Goal: Task Accomplishment & Management: Use online tool/utility

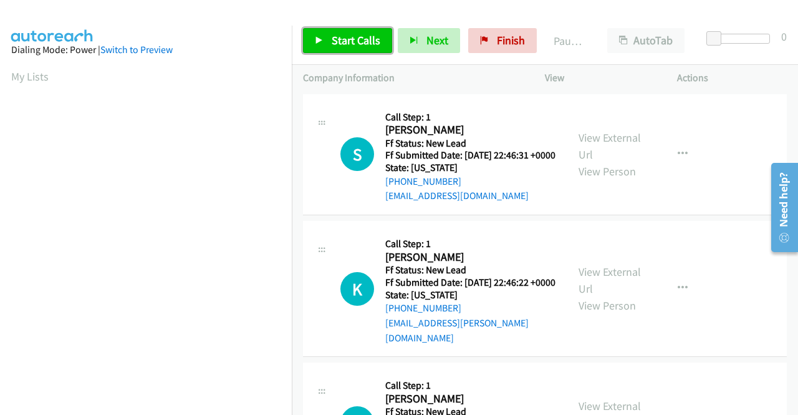
click at [345, 47] on link "Start Calls" at bounding box center [347, 40] width 89 height 25
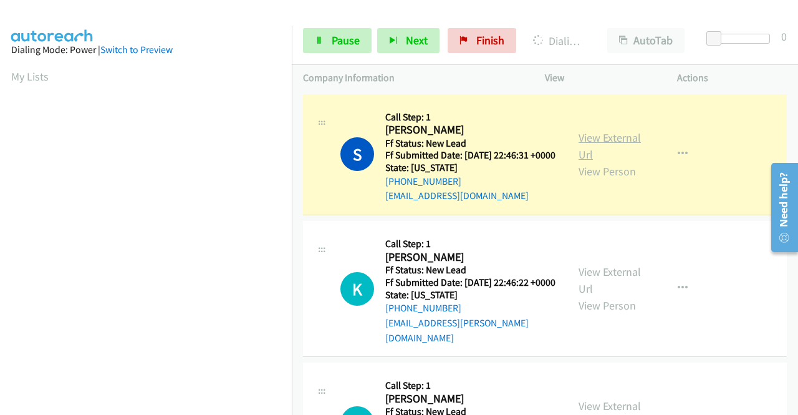
click at [606, 146] on link "View External Url" at bounding box center [610, 145] width 62 height 31
click at [0, 235] on aside "Dialing Mode: Power | Switch to Preview My Lists" at bounding box center [146, 371] width 292 height 690
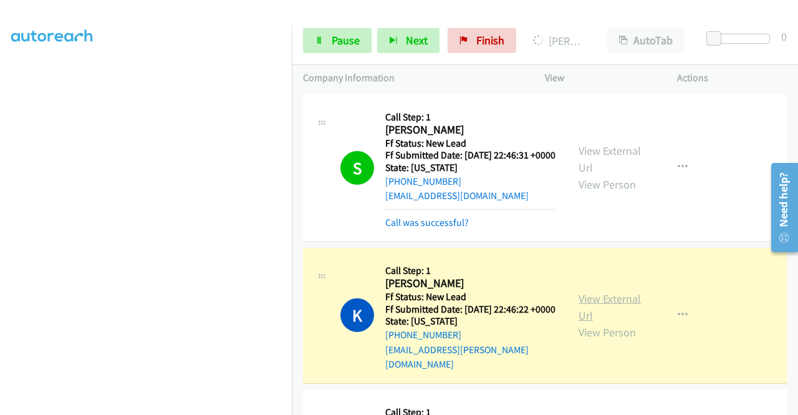
click at [615, 310] on link "View External Url" at bounding box center [610, 306] width 62 height 31
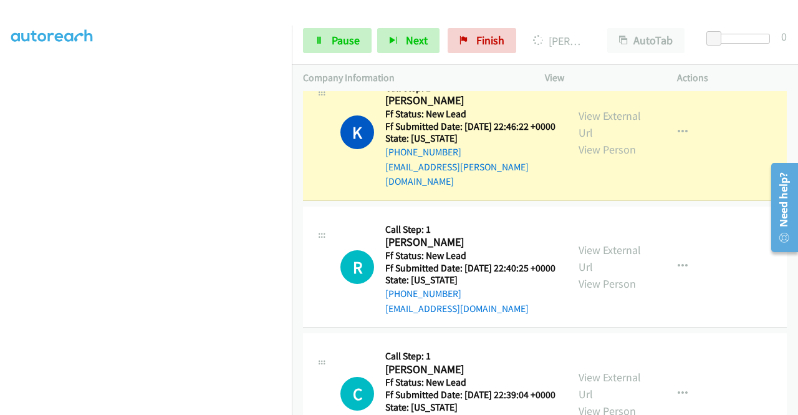
scroll to position [191, 0]
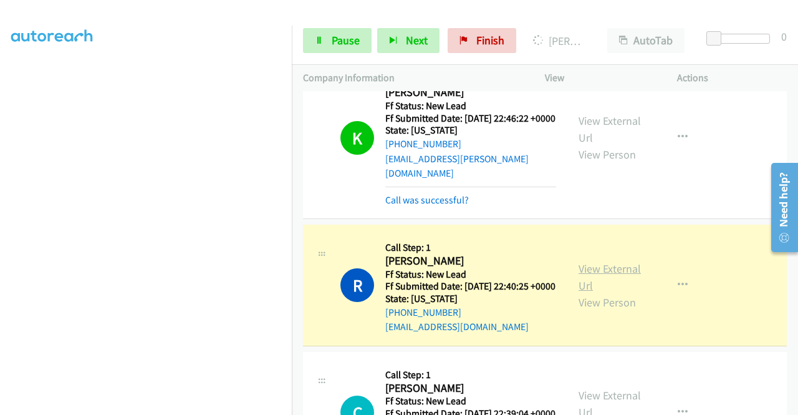
click at [615, 277] on link "View External Url" at bounding box center [610, 276] width 62 height 31
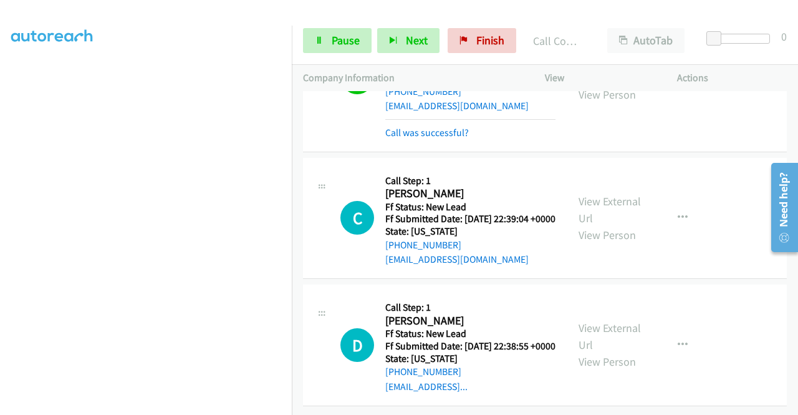
scroll to position [461, 0]
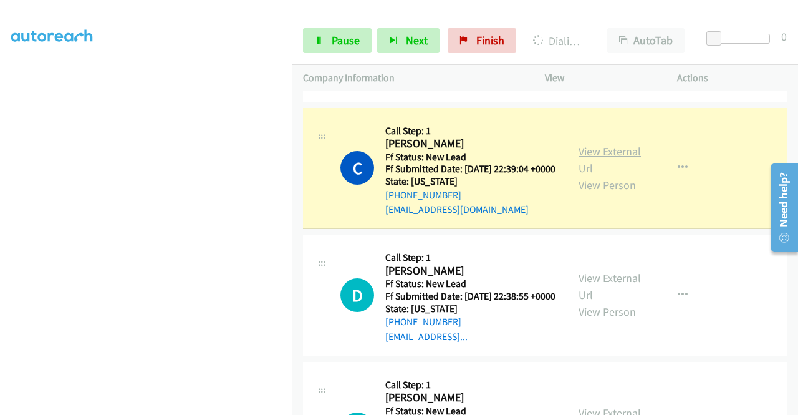
click at [579, 175] on link "View External Url" at bounding box center [610, 159] width 62 height 31
click at [339, 47] on span "Pause" at bounding box center [346, 40] width 28 height 14
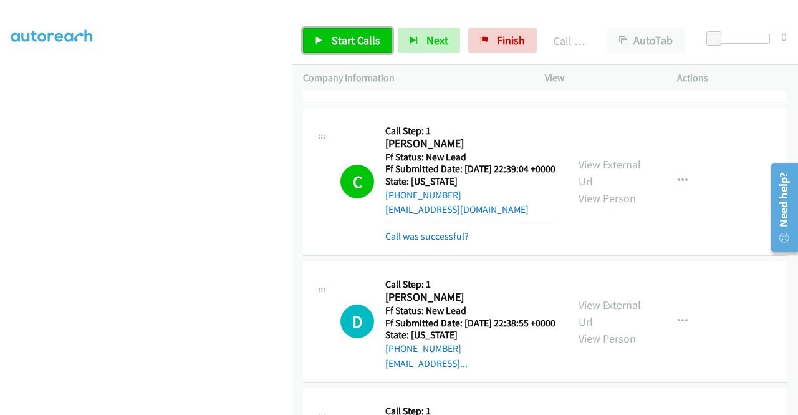
click at [354, 47] on span "Start Calls" at bounding box center [356, 40] width 49 height 14
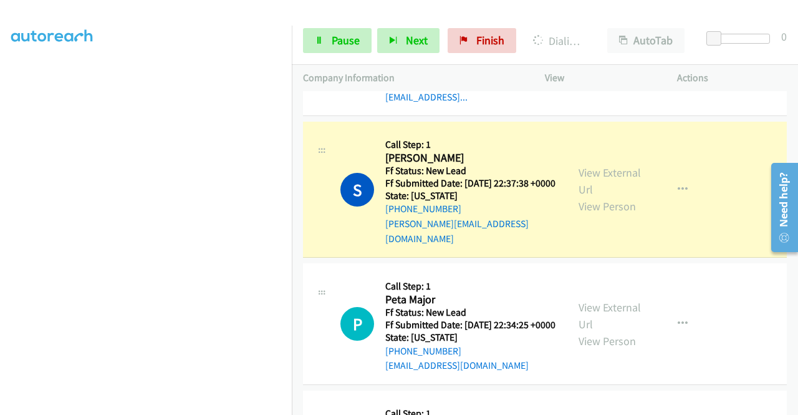
scroll to position [769, 0]
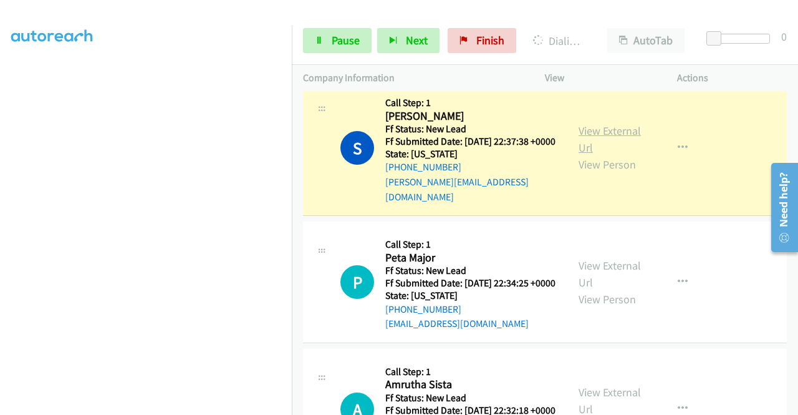
click at [595, 155] on link "View External Url" at bounding box center [610, 138] width 62 height 31
click at [0, 195] on aside "Dialing Mode: Power | Switch to Preview My Lists" at bounding box center [146, 95] width 292 height 690
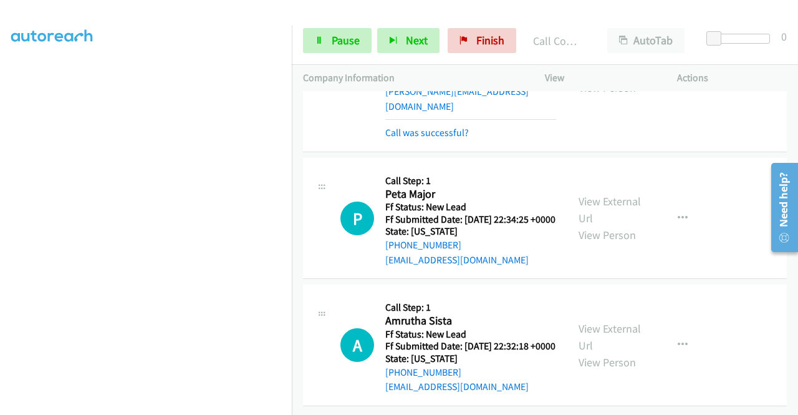
scroll to position [935, 0]
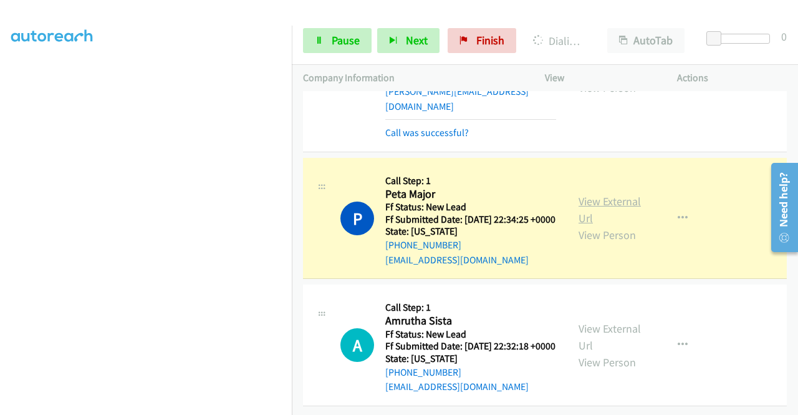
click at [584, 194] on link "View External Url" at bounding box center [610, 209] width 62 height 31
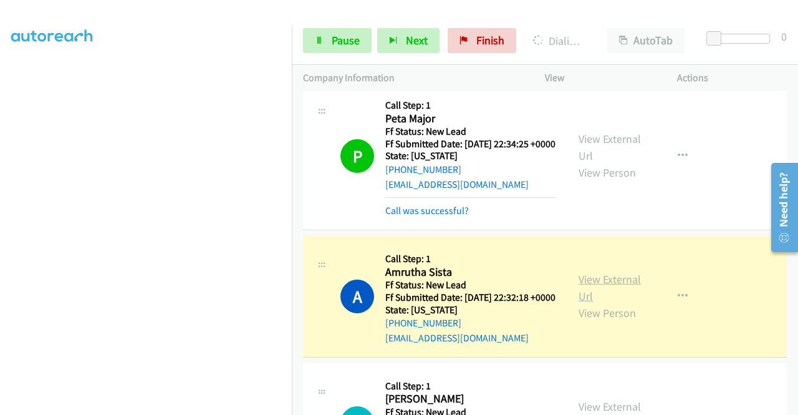
click at [594, 303] on link "View External Url" at bounding box center [610, 287] width 62 height 31
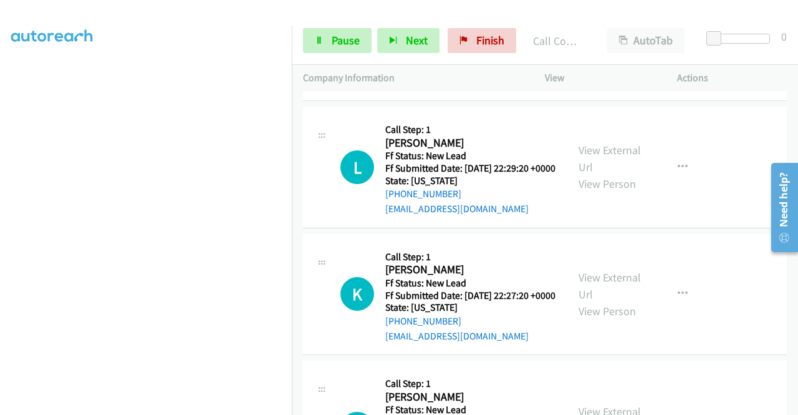
scroll to position [1293, 0]
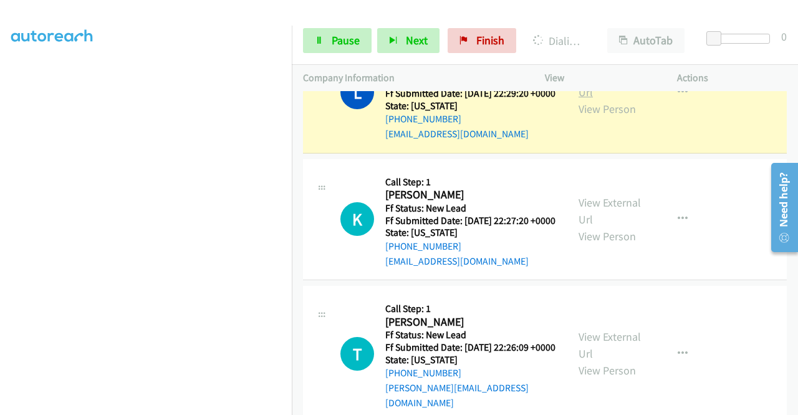
click at [600, 99] on link "View External Url" at bounding box center [610, 83] width 62 height 31
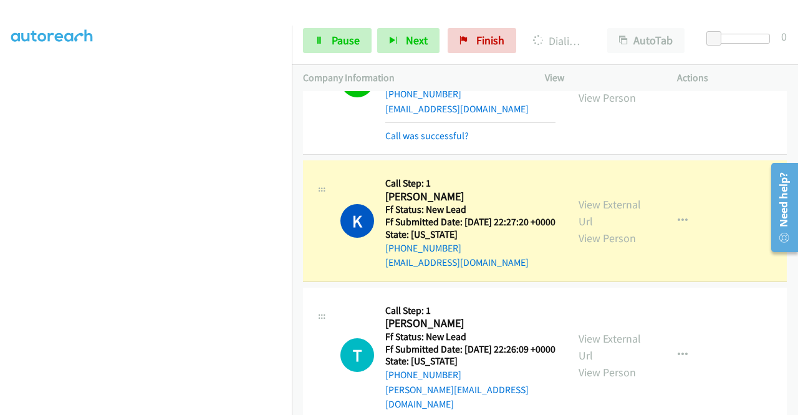
scroll to position [1417, 0]
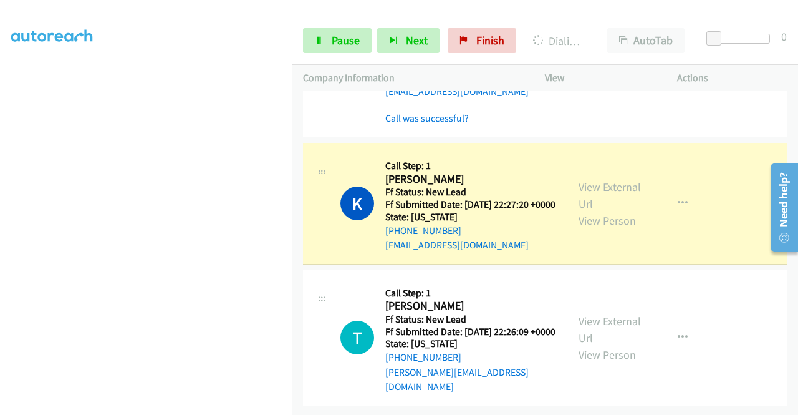
click at [609, 195] on div "View External Url View Person" at bounding box center [611, 203] width 65 height 51
click at [604, 190] on link "View External Url" at bounding box center [610, 195] width 62 height 31
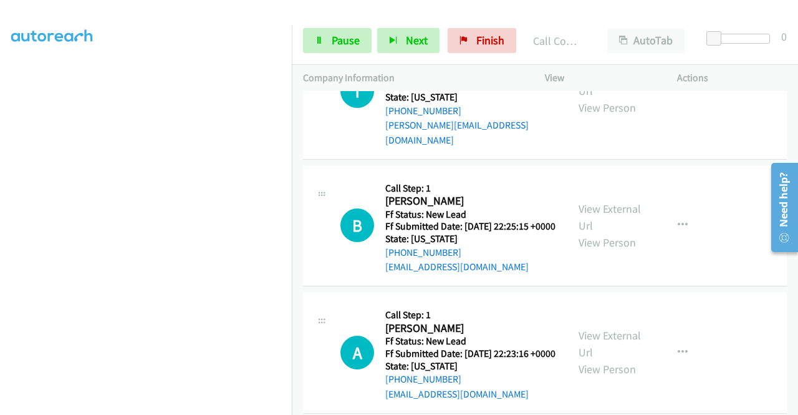
scroll to position [1617, 0]
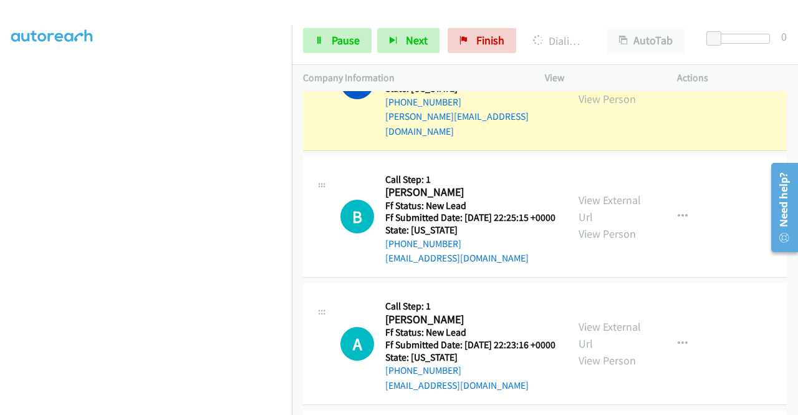
click at [582, 89] on link "View External Url" at bounding box center [610, 73] width 62 height 31
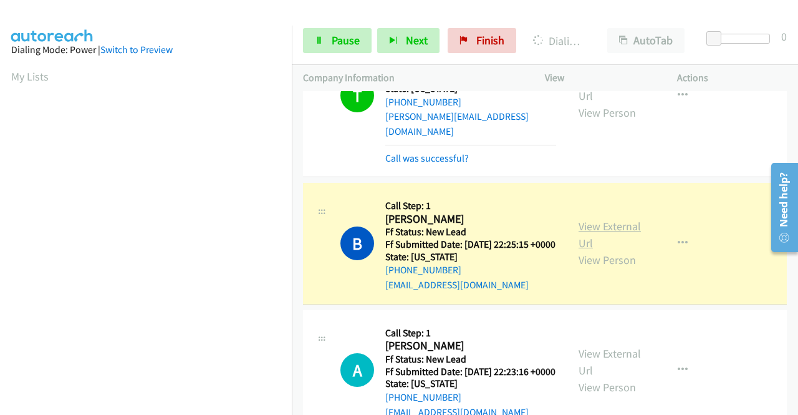
click at [596, 250] on link "View External Url" at bounding box center [610, 234] width 62 height 31
click at [292, 143] on nav "Dialing Mode: Power | Switch to Preview My Lists" at bounding box center [146, 233] width 292 height 415
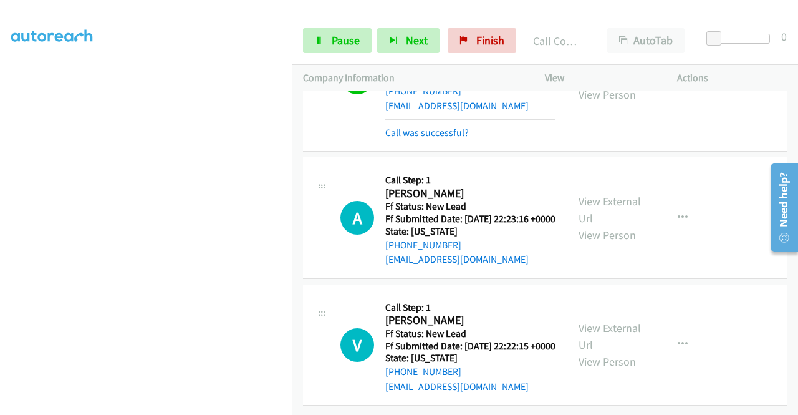
scroll to position [1927, 0]
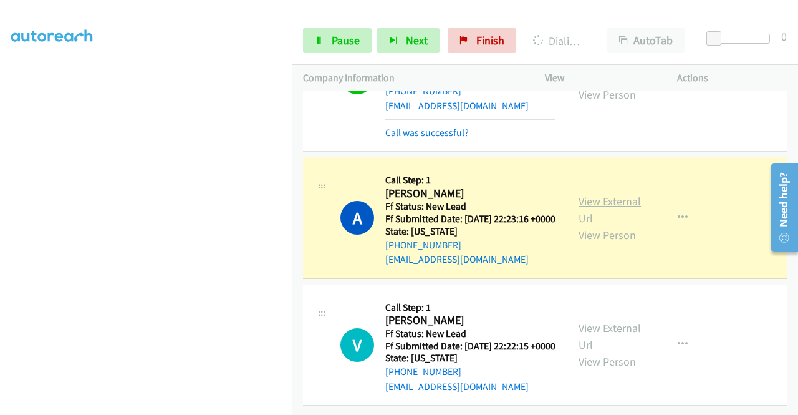
click at [602, 194] on link "View External Url" at bounding box center [610, 209] width 62 height 31
click at [317, 49] on link "Pause" at bounding box center [337, 40] width 69 height 25
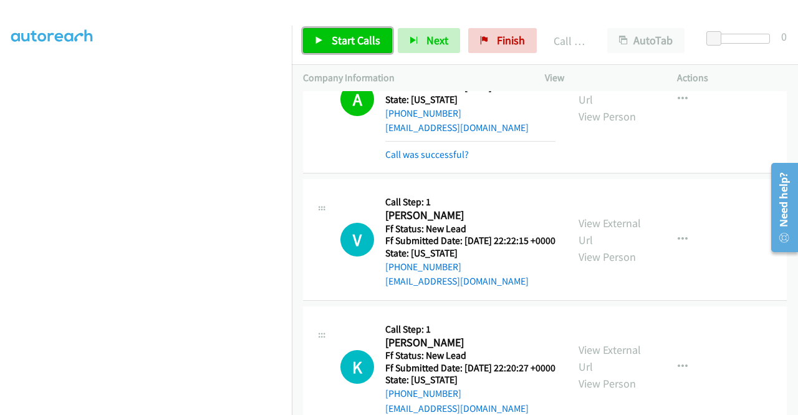
click at [348, 52] on link "Start Calls" at bounding box center [347, 40] width 89 height 25
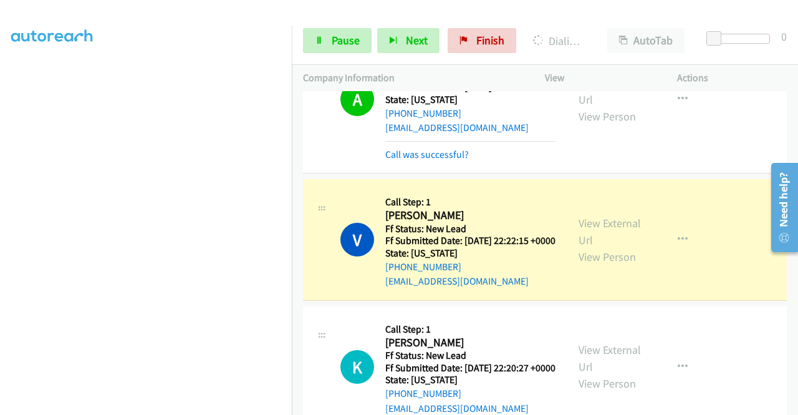
click at [605, 265] on div "View External Url View Person" at bounding box center [611, 239] width 65 height 51
click at [597, 247] on link "View External Url" at bounding box center [610, 231] width 62 height 31
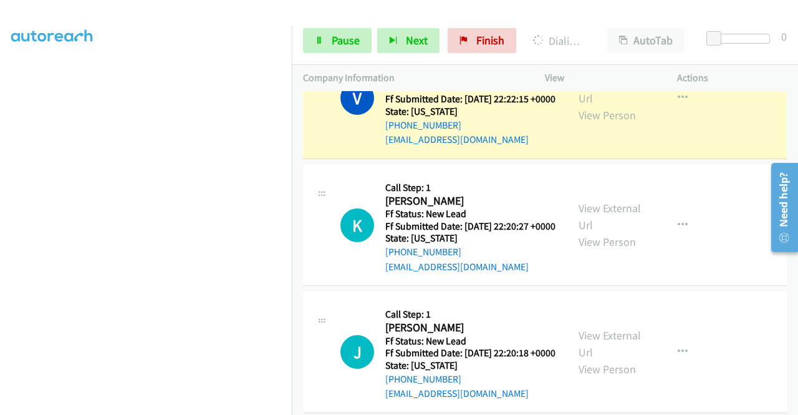
scroll to position [2177, 0]
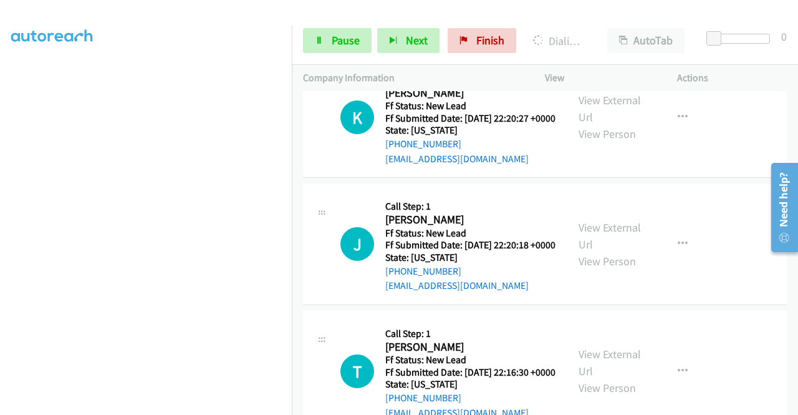
click at [0, 280] on aside "Dialing Mode: Power | Switch to Preview My Lists" at bounding box center [146, 95] width 292 height 690
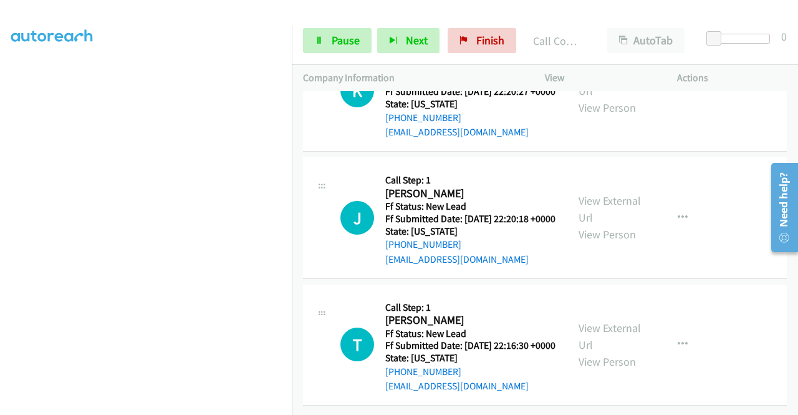
scroll to position [2281, 0]
click at [595, 98] on link "View External Url" at bounding box center [610, 82] width 62 height 31
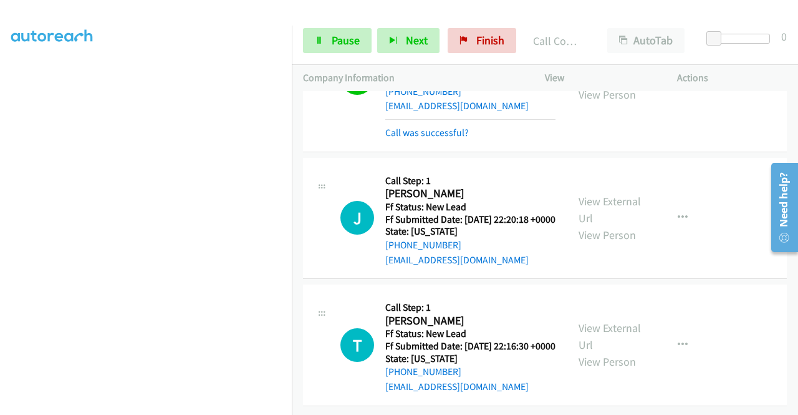
scroll to position [2369, 0]
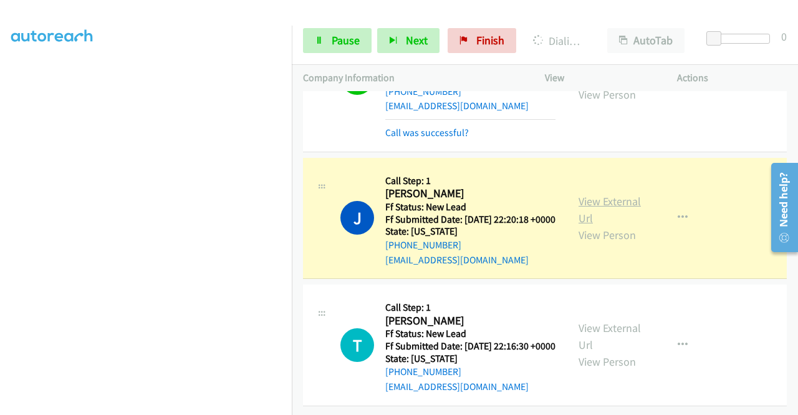
click at [596, 222] on link "View External Url" at bounding box center [610, 209] width 62 height 31
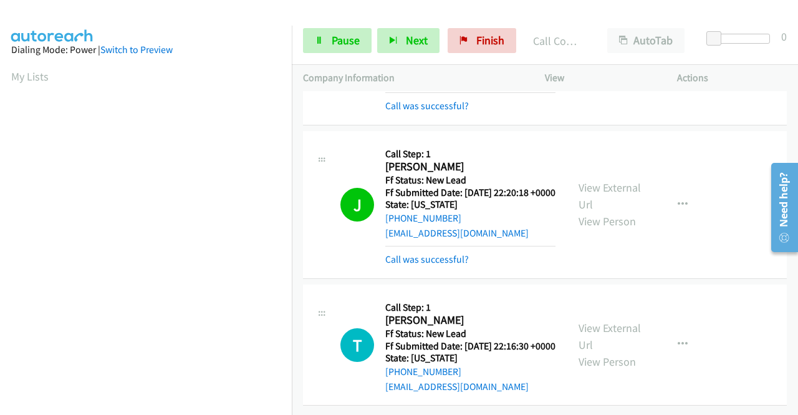
scroll to position [2449, 0]
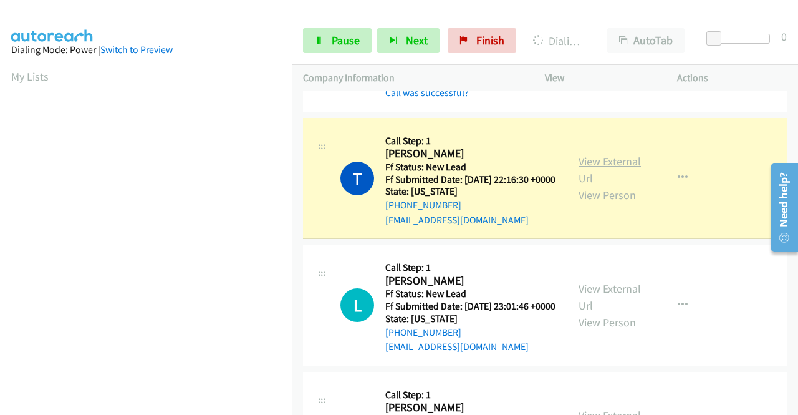
click at [592, 185] on link "View External Url" at bounding box center [610, 169] width 62 height 31
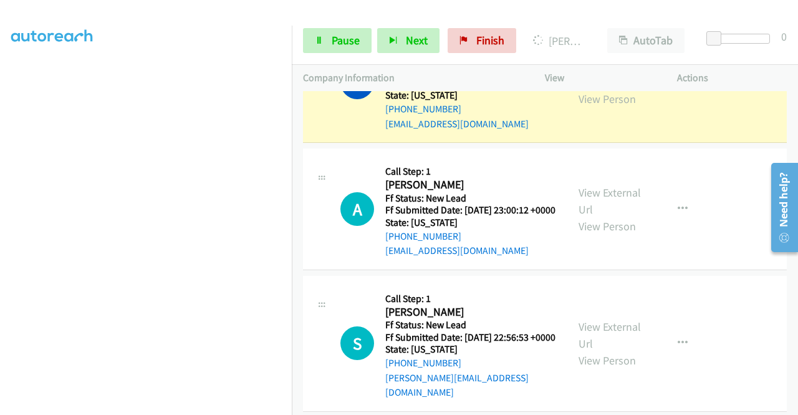
scroll to position [2724, 0]
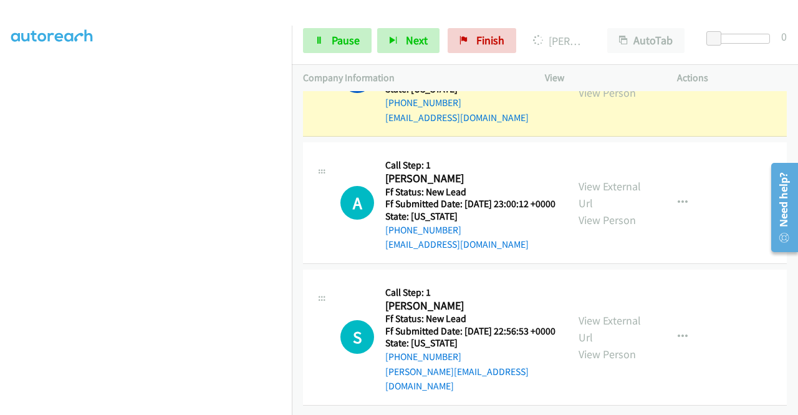
click at [587, 83] on link "View External Url" at bounding box center [610, 67] width 62 height 31
click at [323, 47] on link "Pause" at bounding box center [337, 40] width 69 height 25
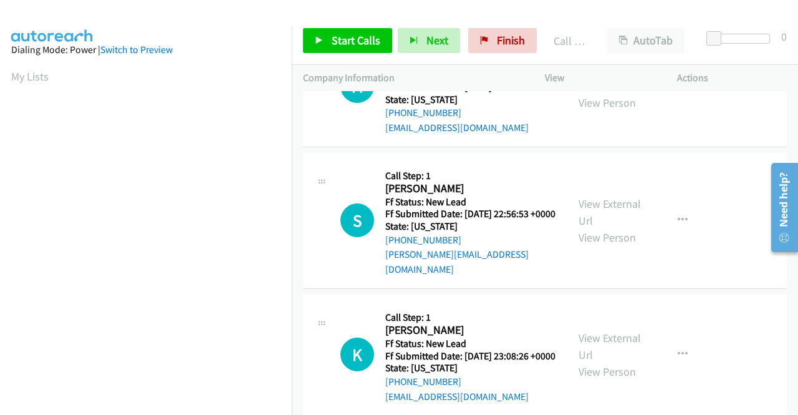
scroll to position [2881, 0]
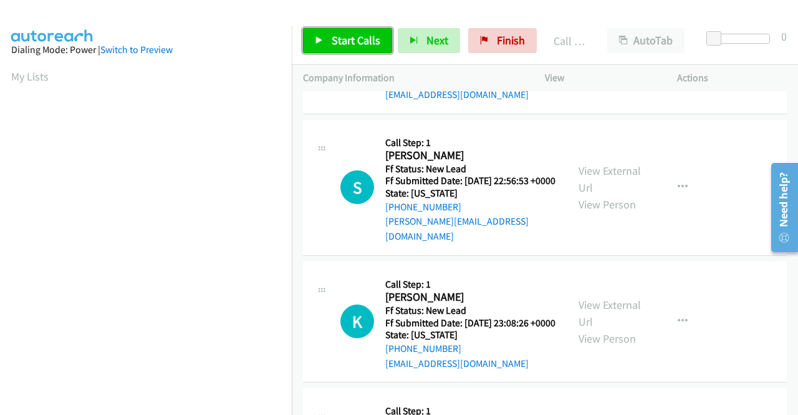
click at [360, 41] on span "Start Calls" at bounding box center [356, 40] width 49 height 14
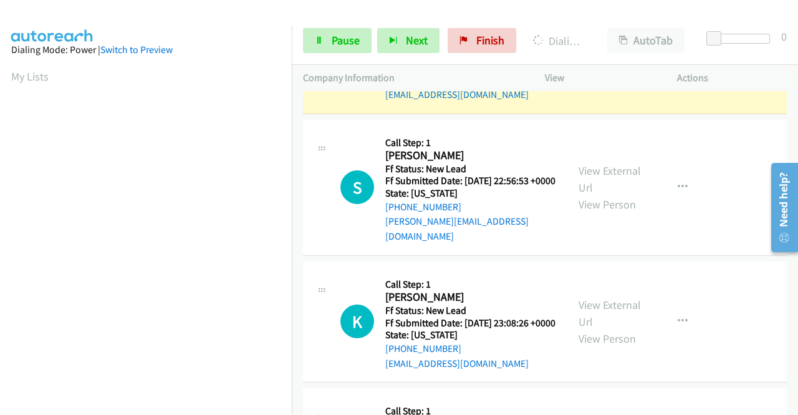
click at [596, 60] on link "View External Url" at bounding box center [610, 44] width 62 height 31
click at [0, 219] on aside "Dialing Mode: Power | Switch to Preview My Lists" at bounding box center [146, 371] width 292 height 690
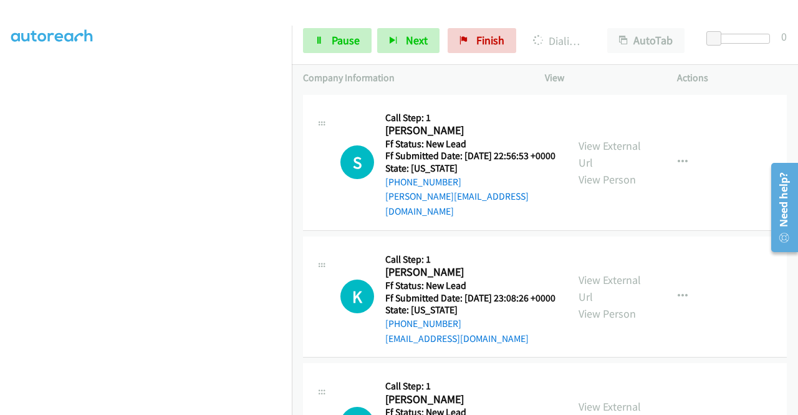
scroll to position [3014, 0]
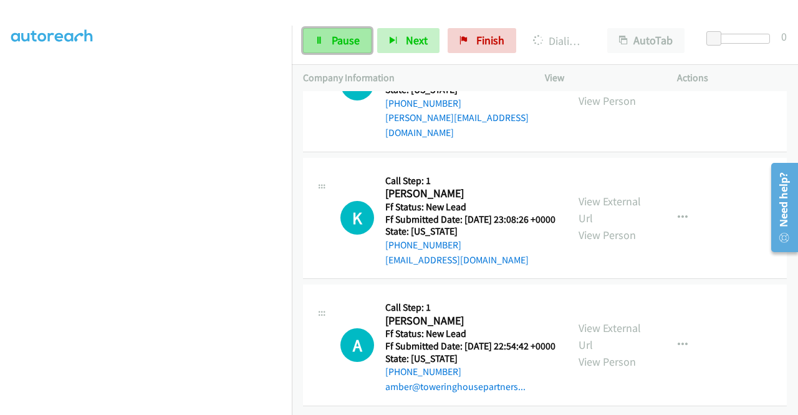
click at [347, 34] on span "Pause" at bounding box center [346, 40] width 28 height 14
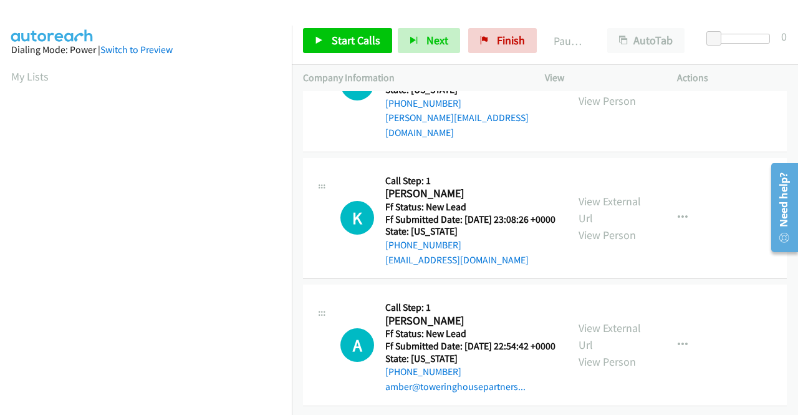
scroll to position [284, 0]
click at [0, 143] on aside "Dialing Mode: Power | Switch to Preview My Lists" at bounding box center [146, 95] width 292 height 690
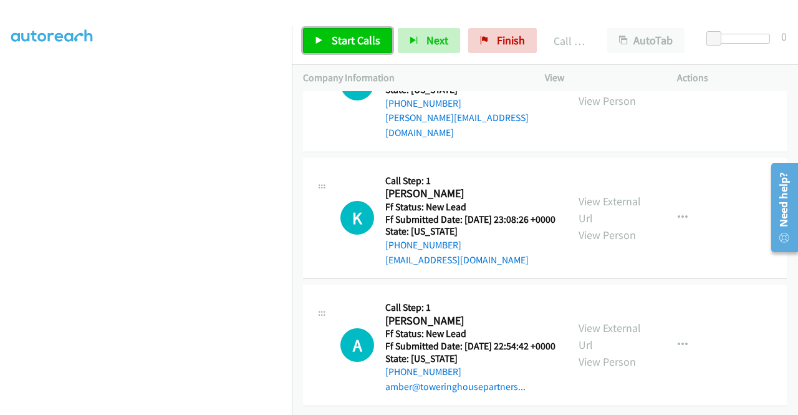
click at [352, 36] on span "Start Calls" at bounding box center [356, 40] width 49 height 14
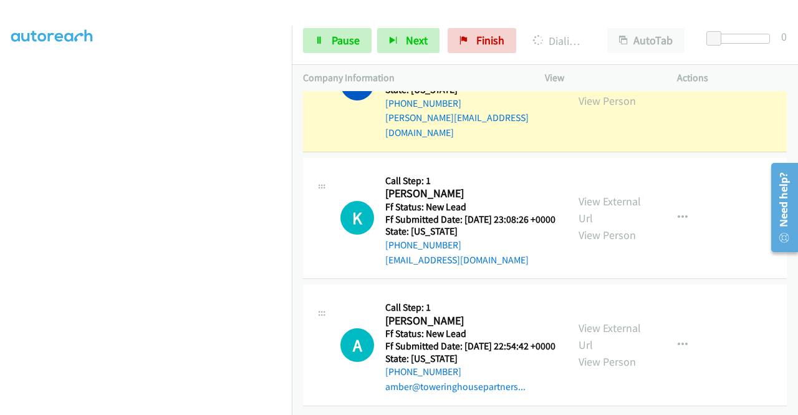
click at [600, 91] on link "View External Url" at bounding box center [610, 75] width 62 height 31
click at [0, 231] on aside "Dialing Mode: Power | Switch to Preview My Lists" at bounding box center [146, 95] width 292 height 690
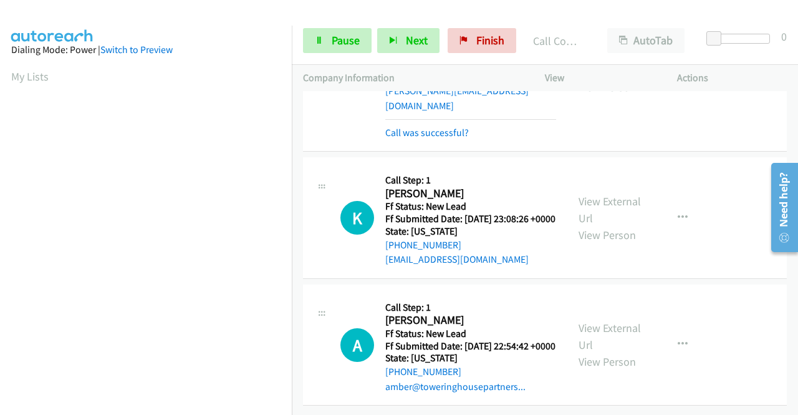
scroll to position [3156, 0]
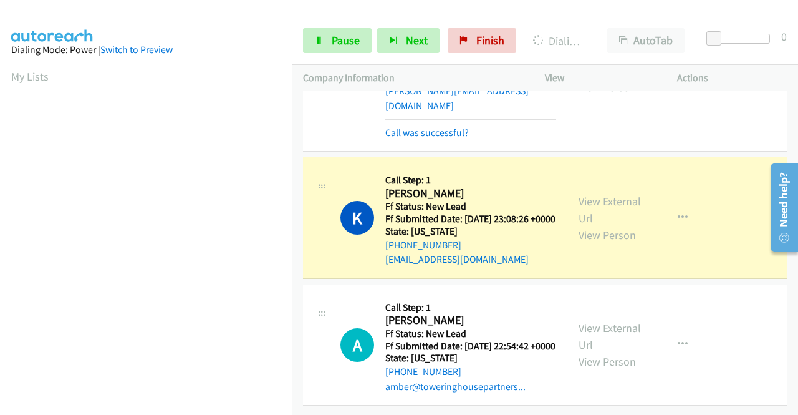
click at [595, 243] on div "View External Url View Person" at bounding box center [611, 218] width 65 height 51
click at [591, 225] on link "View External Url" at bounding box center [610, 209] width 62 height 31
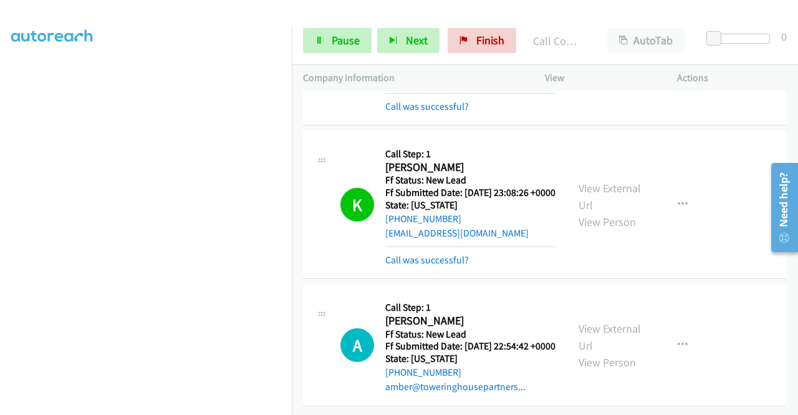
scroll to position [3250, 0]
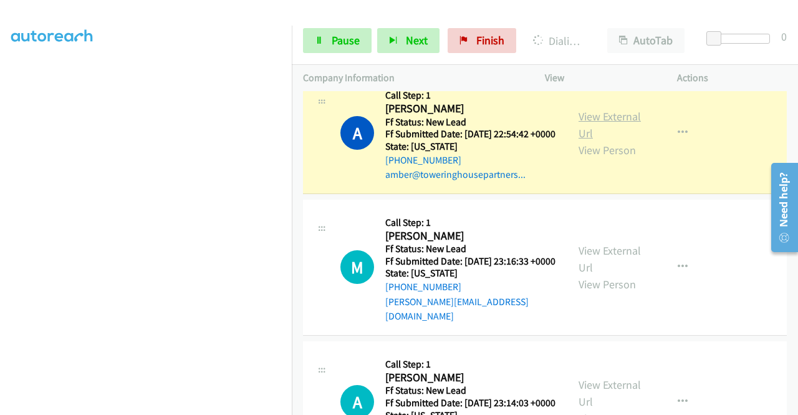
click at [621, 140] on link "View External Url" at bounding box center [610, 124] width 62 height 31
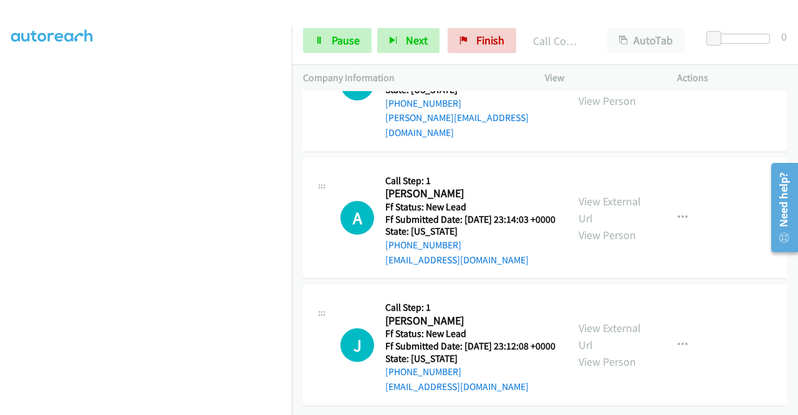
scroll to position [3558, 0]
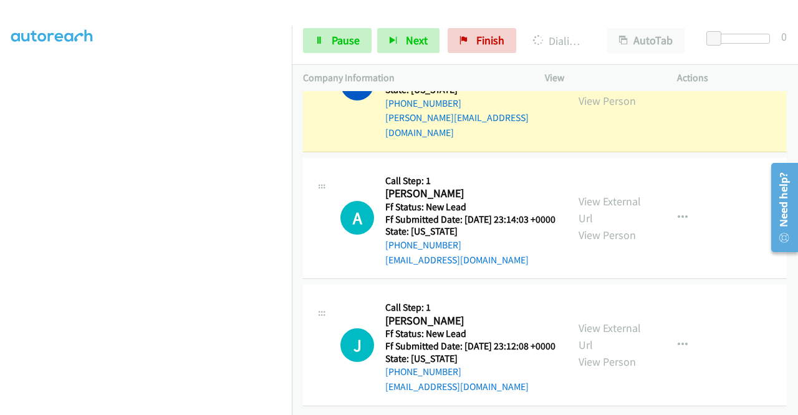
click at [604, 91] on link "View External Url" at bounding box center [610, 75] width 62 height 31
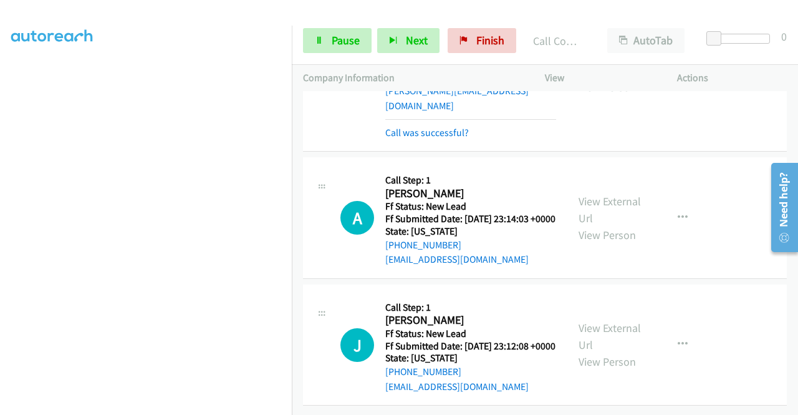
scroll to position [3719, 0]
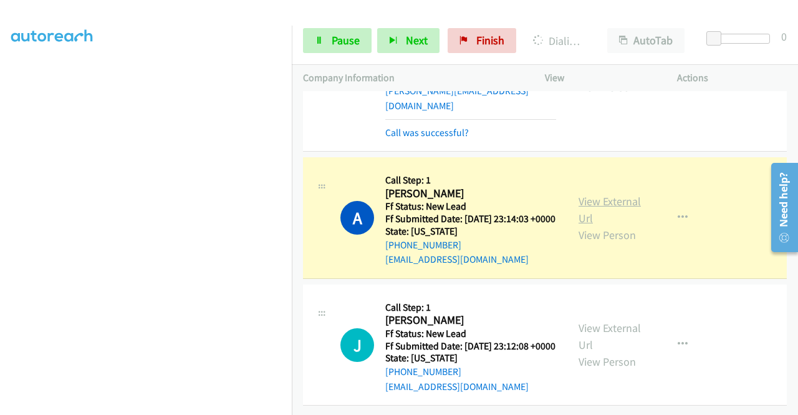
click at [579, 194] on link "View External Url" at bounding box center [610, 209] width 62 height 31
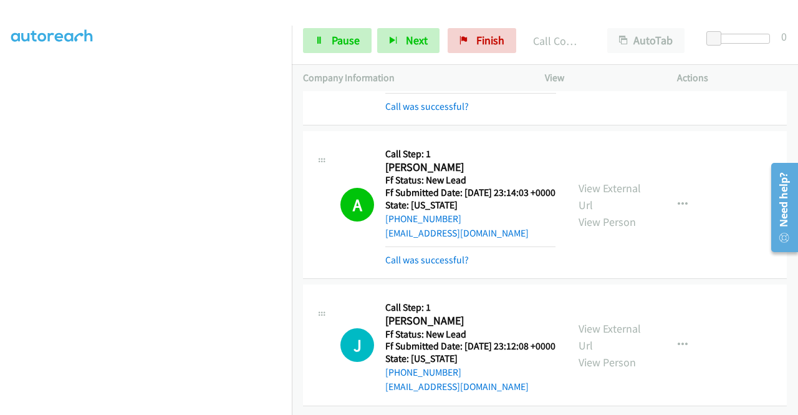
scroll to position [3746, 0]
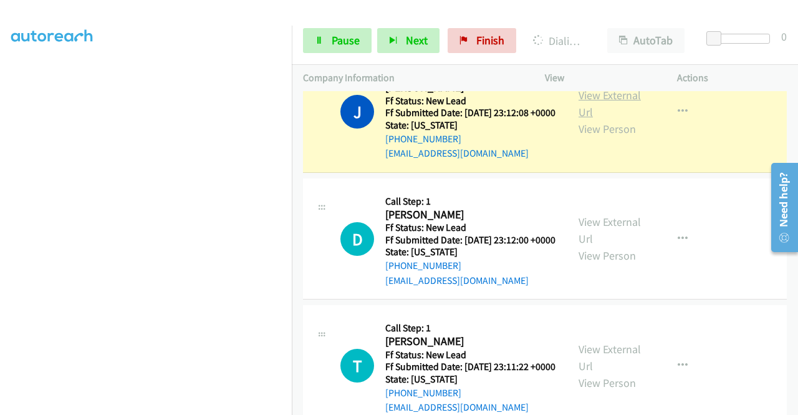
click at [620, 119] on link "View External Url" at bounding box center [610, 103] width 62 height 31
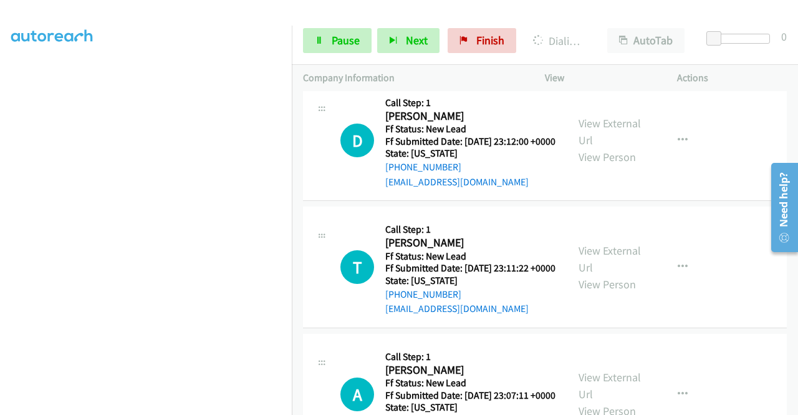
scroll to position [3813, 0]
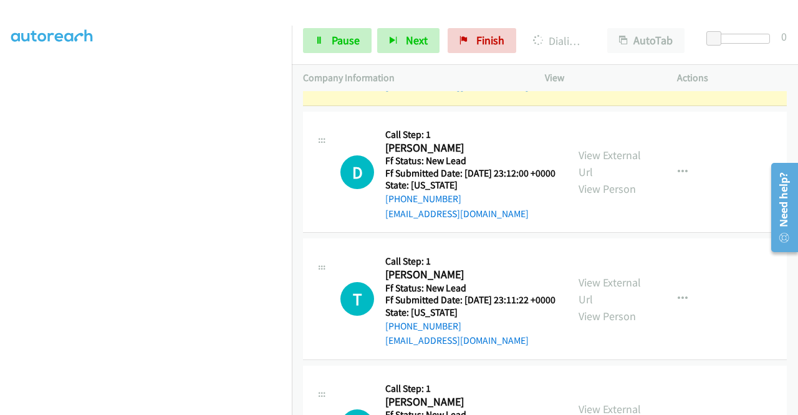
click at [307, 43] on link "Pause" at bounding box center [337, 40] width 69 height 25
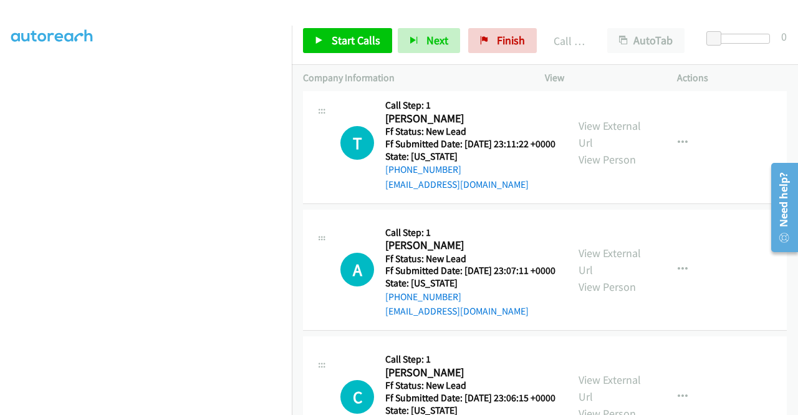
scroll to position [4054, 0]
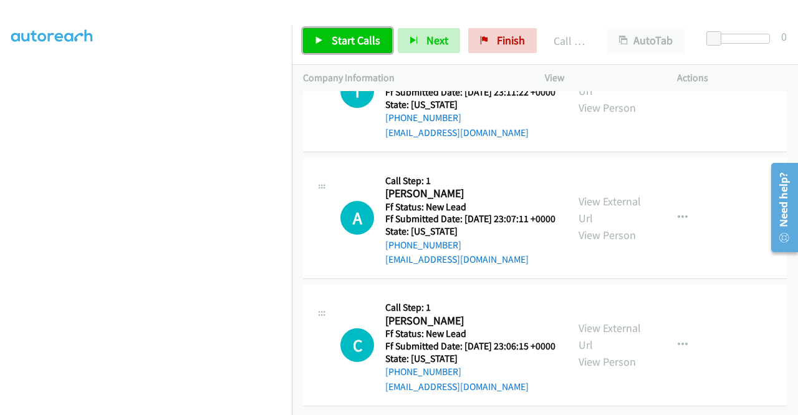
click at [372, 38] on span "Start Calls" at bounding box center [356, 40] width 49 height 14
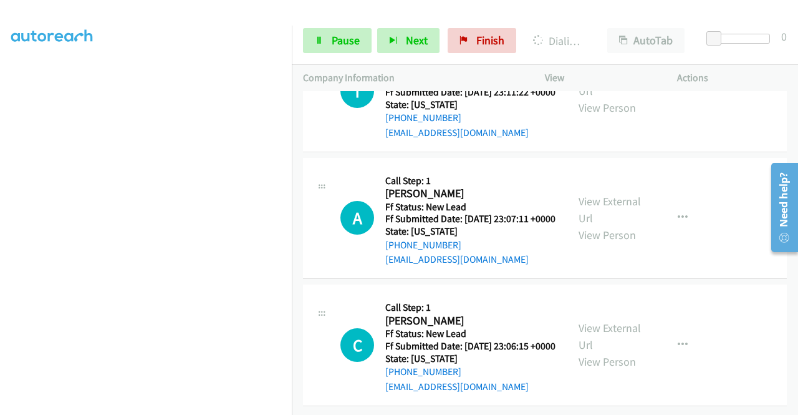
click at [0, 140] on aside "Dialing Mode: Power | Switch to Preview My Lists" at bounding box center [146, 95] width 292 height 690
click at [325, 41] on link "Pause" at bounding box center [337, 40] width 69 height 25
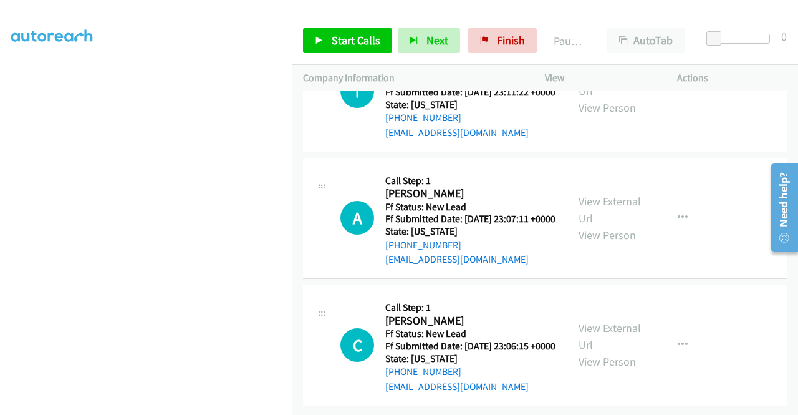
click at [0, 167] on aside "Dialing Mode: Power | Switch to Preview My Lists" at bounding box center [146, 95] width 292 height 690
click at [433, 11] on link "Call was successful?" at bounding box center [427, 5] width 84 height 12
click at [352, 42] on span "Start Calls" at bounding box center [356, 40] width 49 height 14
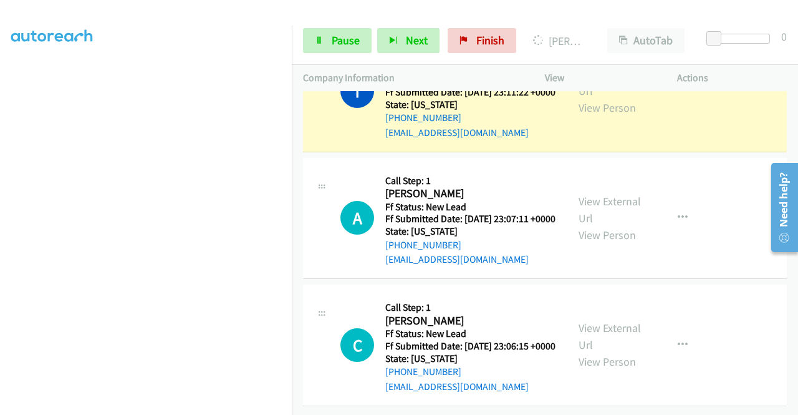
click at [585, 116] on div "View External Url View Person" at bounding box center [611, 90] width 65 height 51
click at [584, 98] on link "View External Url" at bounding box center [610, 82] width 62 height 31
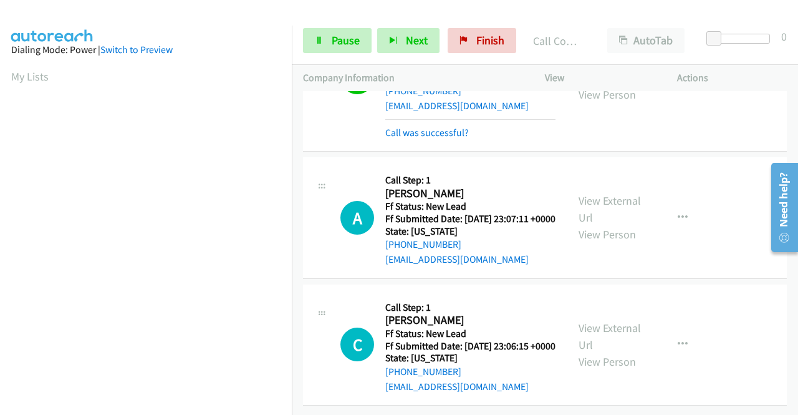
scroll to position [4353, 0]
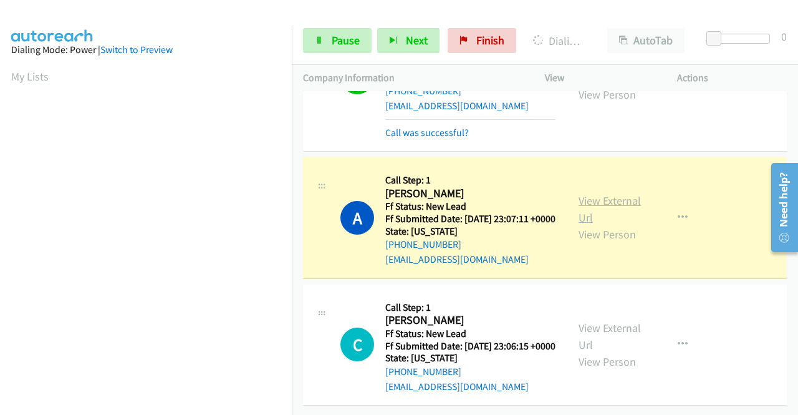
click at [594, 193] on link "View External Url" at bounding box center [610, 208] width 62 height 31
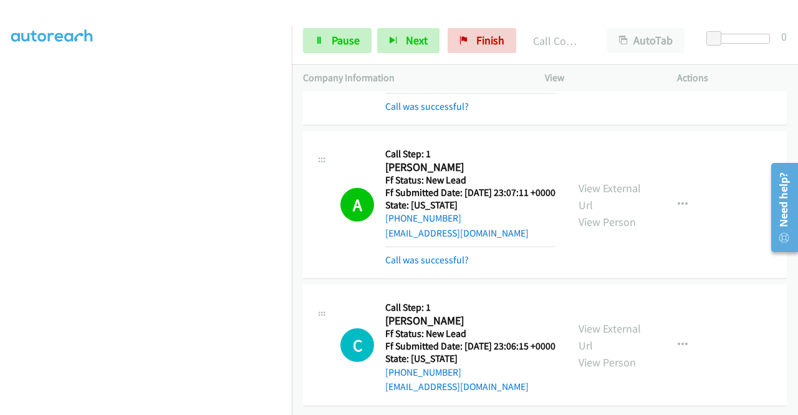
scroll to position [4397, 0]
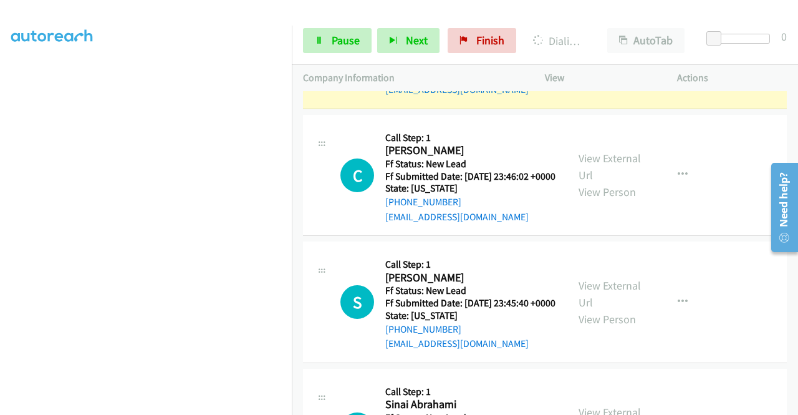
click at [595, 97] on div "View External Url View Person View External Url Email Schedule/Manage Callback …" at bounding box center [638, 48] width 143 height 99
click at [582, 74] on div "View External Url View Person" at bounding box center [611, 48] width 65 height 51
click at [580, 55] on link "View External Url" at bounding box center [610, 39] width 62 height 31
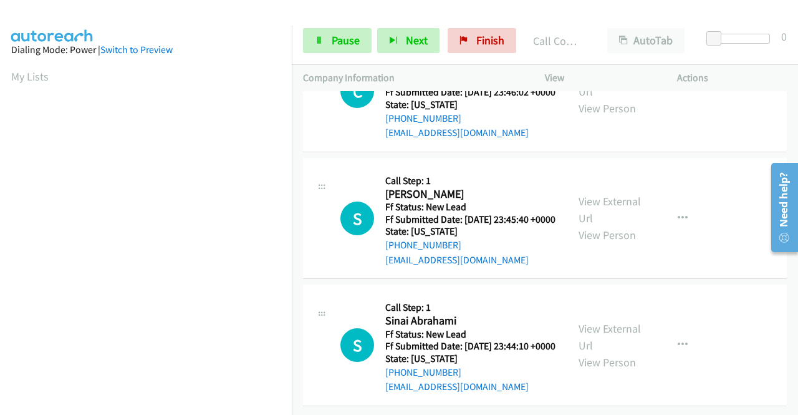
scroll to position [4680, 0]
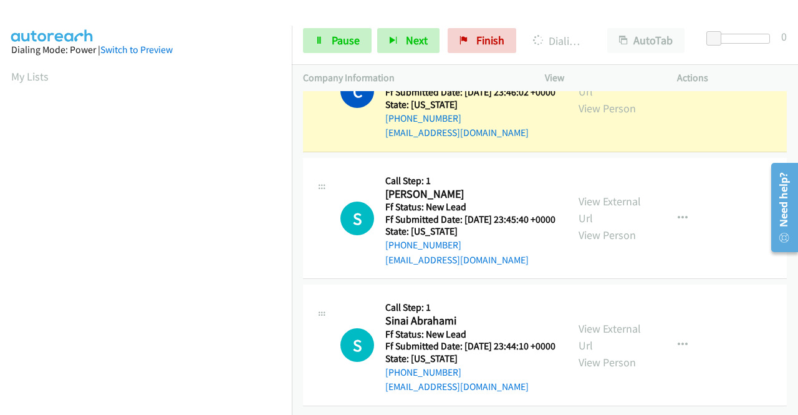
click at [600, 140] on div "View External Url View Person View External Url Email Schedule/Manage Callback …" at bounding box center [638, 91] width 143 height 99
click at [590, 99] on link "View External Url" at bounding box center [610, 82] width 62 height 31
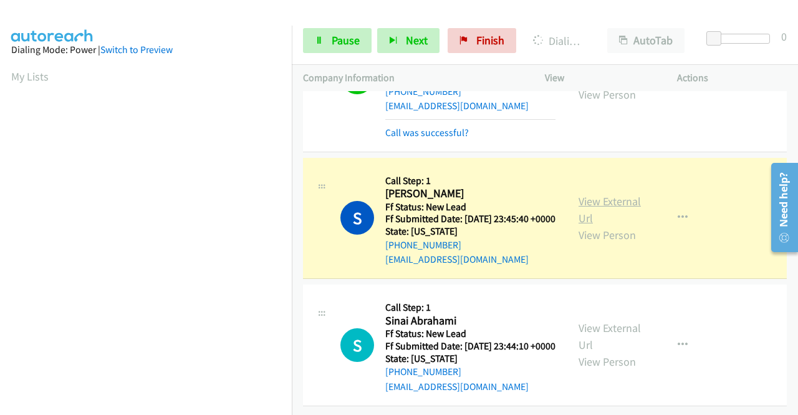
click at [605, 225] on link "View External Url" at bounding box center [610, 209] width 62 height 31
click at [0, 235] on aside "Dialing Mode: Power | Switch to Preview My Lists" at bounding box center [146, 95] width 292 height 690
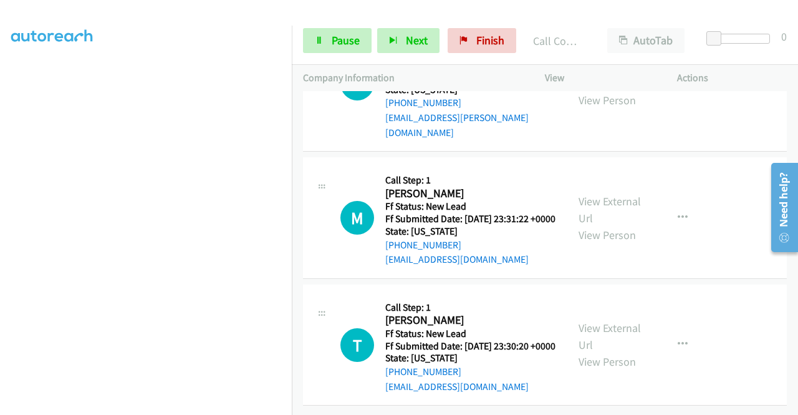
scroll to position [278, 0]
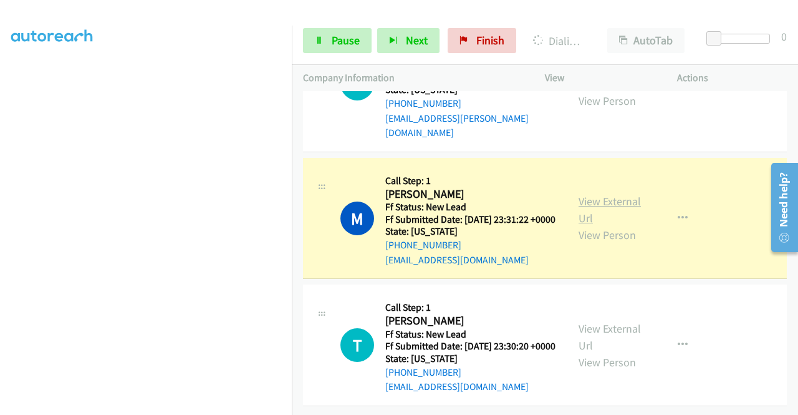
click at [606, 225] on link "View External Url" at bounding box center [610, 209] width 62 height 31
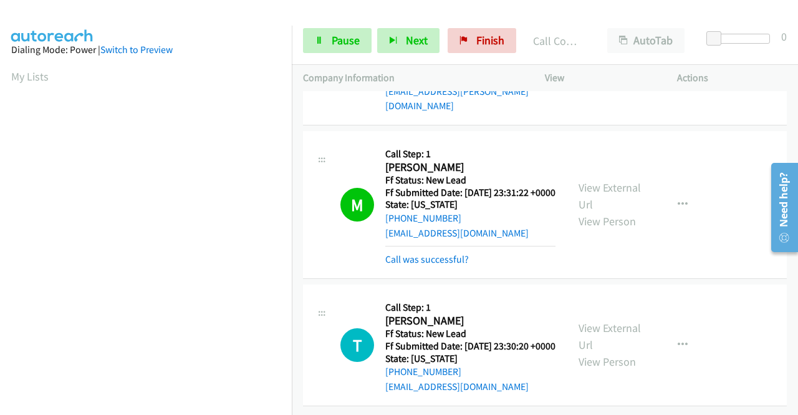
scroll to position [5346, 0]
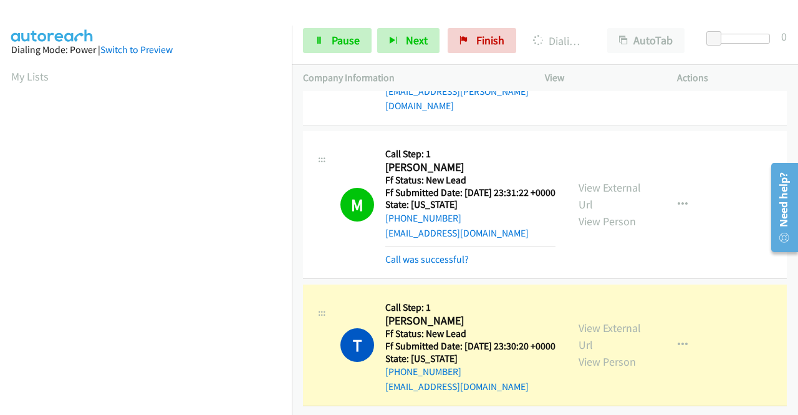
click at [604, 320] on div "View External Url View Person" at bounding box center [611, 344] width 65 height 51
click at [594, 320] on link "View External Url" at bounding box center [610, 335] width 62 height 31
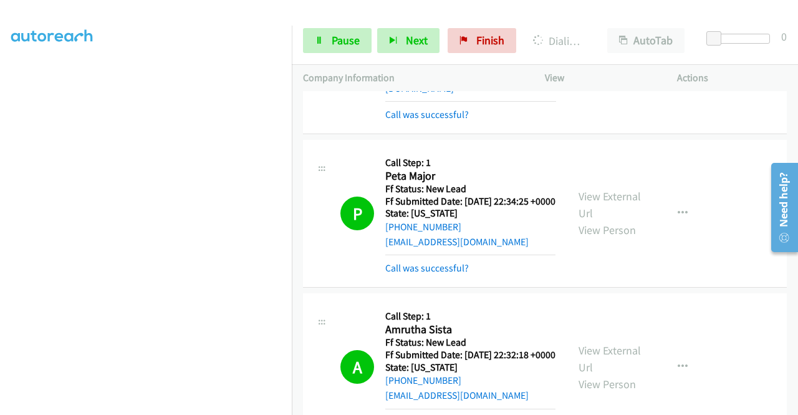
scroll to position [591, 0]
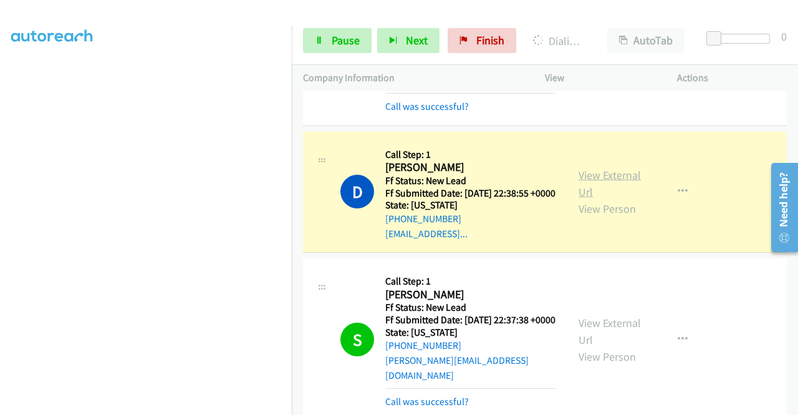
click at [625, 199] on link "View External Url" at bounding box center [610, 183] width 62 height 31
click at [309, 43] on link "Pause" at bounding box center [337, 40] width 69 height 25
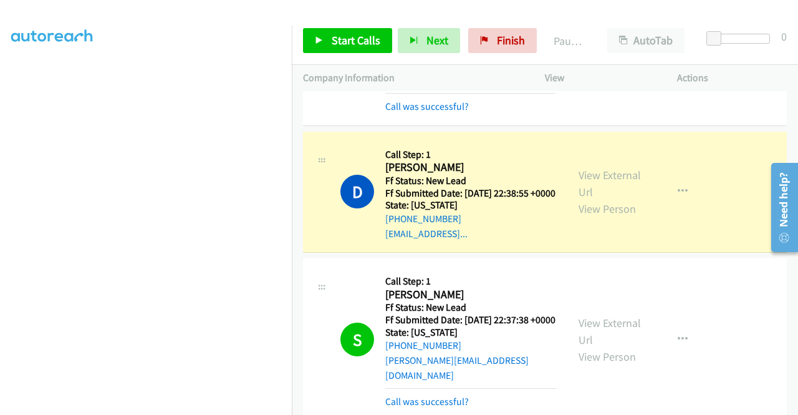
scroll to position [282, 0]
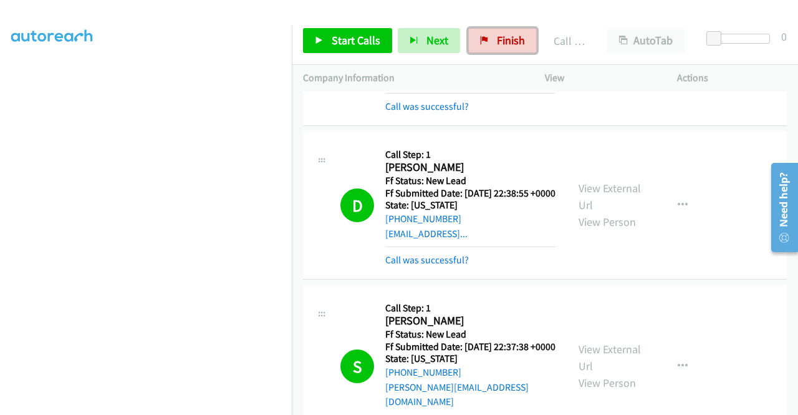
drag, startPoint x: 503, startPoint y: 39, endPoint x: 439, endPoint y: 61, distance: 67.4
click at [503, 39] on span "Finish" at bounding box center [511, 40] width 28 height 14
